Goal: Information Seeking & Learning: Compare options

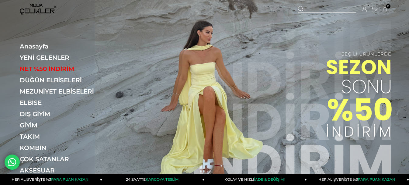
click at [59, 69] on link "NET %50 İNDİRİM" at bounding box center [62, 68] width 84 height 7
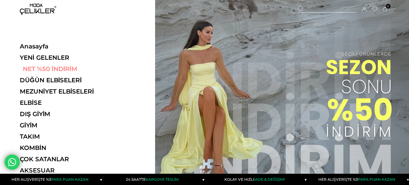
click at [53, 68] on link "NET %50 İNDİRİM" at bounding box center [62, 68] width 84 height 7
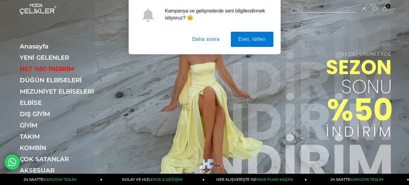
click at [337, 93] on img at bounding box center [204, 96] width 409 height 192
click at [205, 40] on button "Daha sonra" at bounding box center [206, 39] width 43 height 15
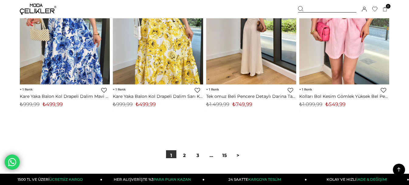
scroll to position [3378, 0]
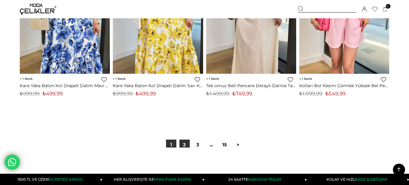
click at [184, 146] on link "2" at bounding box center [185, 144] width 10 height 10
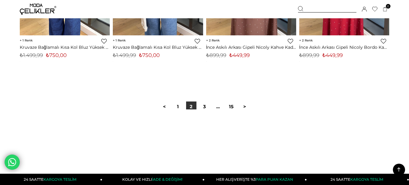
scroll to position [3439, 0]
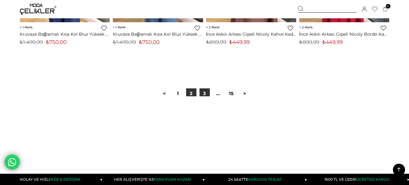
click at [206, 93] on link "3" at bounding box center [205, 93] width 10 height 10
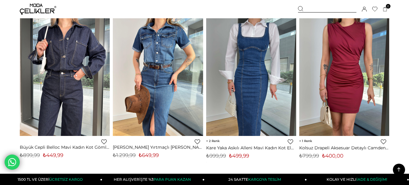
scroll to position [3469, 0]
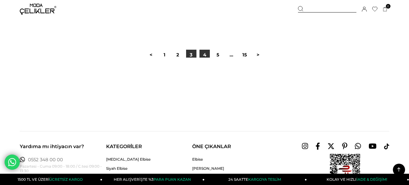
click at [204, 54] on link "4" at bounding box center [205, 55] width 10 height 10
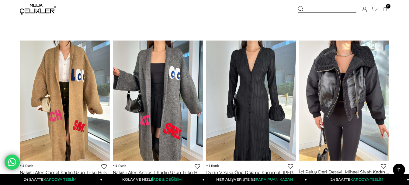
scroll to position [3165, 0]
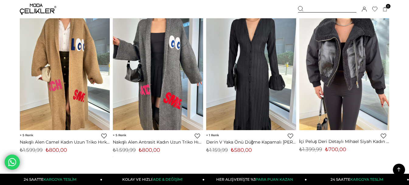
click at [39, 8] on img at bounding box center [38, 9] width 37 height 11
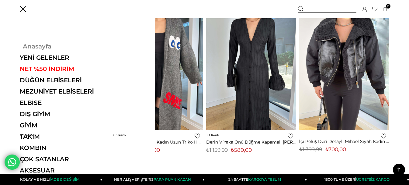
click at [40, 46] on link "Anasayfa" at bounding box center [62, 46] width 84 height 7
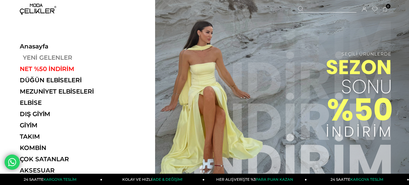
click at [58, 54] on link "YENİ GELENLER" at bounding box center [62, 57] width 84 height 7
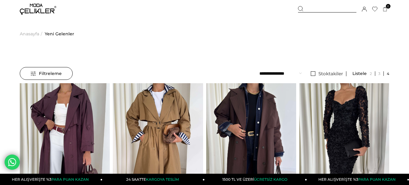
click at [35, 9] on img at bounding box center [38, 9] width 37 height 11
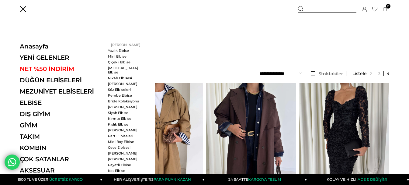
click at [119, 44] on link "[PERSON_NAME]" at bounding box center [125, 45] width 35 height 4
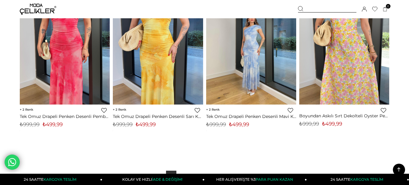
scroll to position [3439, 0]
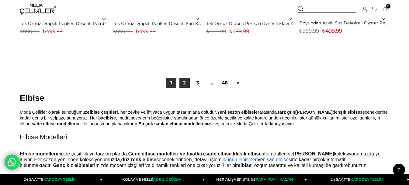
click at [183, 85] on link "2" at bounding box center [185, 83] width 10 height 10
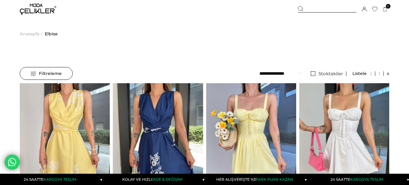
click at [33, 33] on span "Anasayfa" at bounding box center [29, 33] width 19 height 31
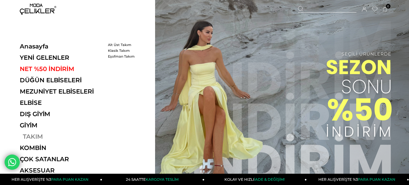
scroll to position [30, 0]
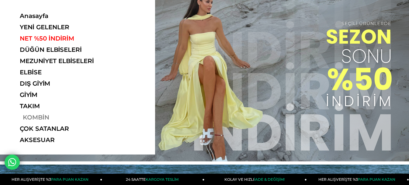
click at [37, 117] on link "KOMBİN" at bounding box center [62, 117] width 84 height 7
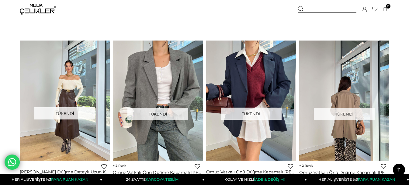
scroll to position [2678, 0]
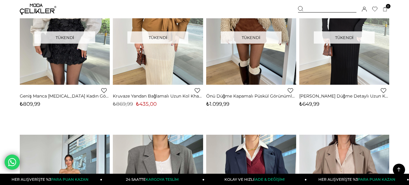
click at [39, 11] on img at bounding box center [38, 9] width 37 height 11
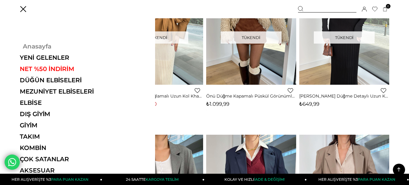
click at [37, 47] on link "Anasayfa" at bounding box center [62, 46] width 84 height 7
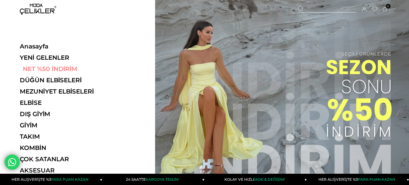
click at [61, 71] on link "NET %50 İNDİRİM" at bounding box center [62, 68] width 84 height 7
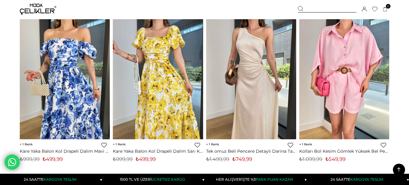
scroll to position [3439, 0]
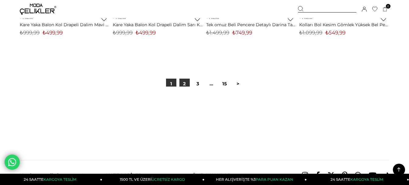
click at [183, 82] on link "2" at bounding box center [185, 84] width 10 height 10
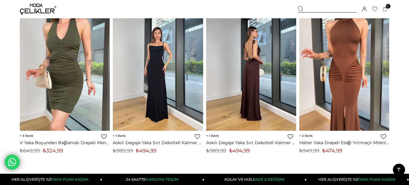
scroll to position [2313, 0]
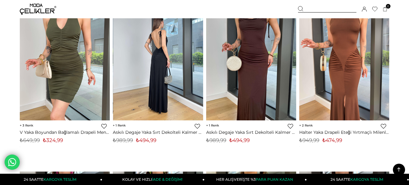
click at [177, 77] on img at bounding box center [158, 60] width 90 height 120
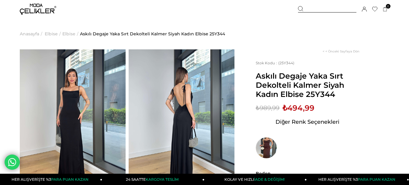
click at [273, 144] on img at bounding box center [266, 147] width 21 height 21
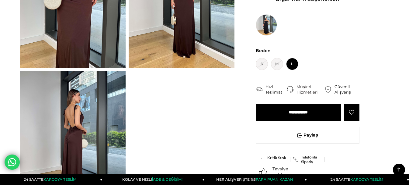
scroll to position [30, 0]
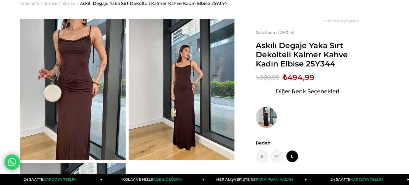
click at [268, 120] on img at bounding box center [266, 117] width 21 height 21
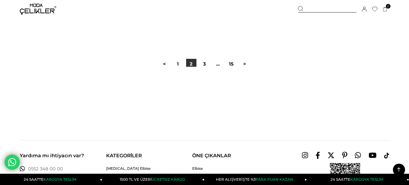
scroll to position [3470, 0]
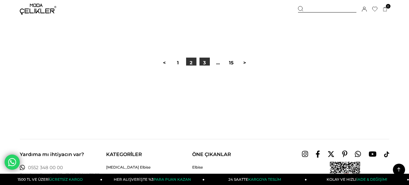
click at [203, 64] on link "3" at bounding box center [205, 63] width 10 height 10
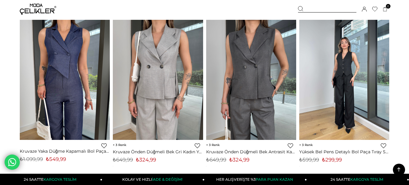
scroll to position [761, 0]
